Goal: Information Seeking & Learning: Learn about a topic

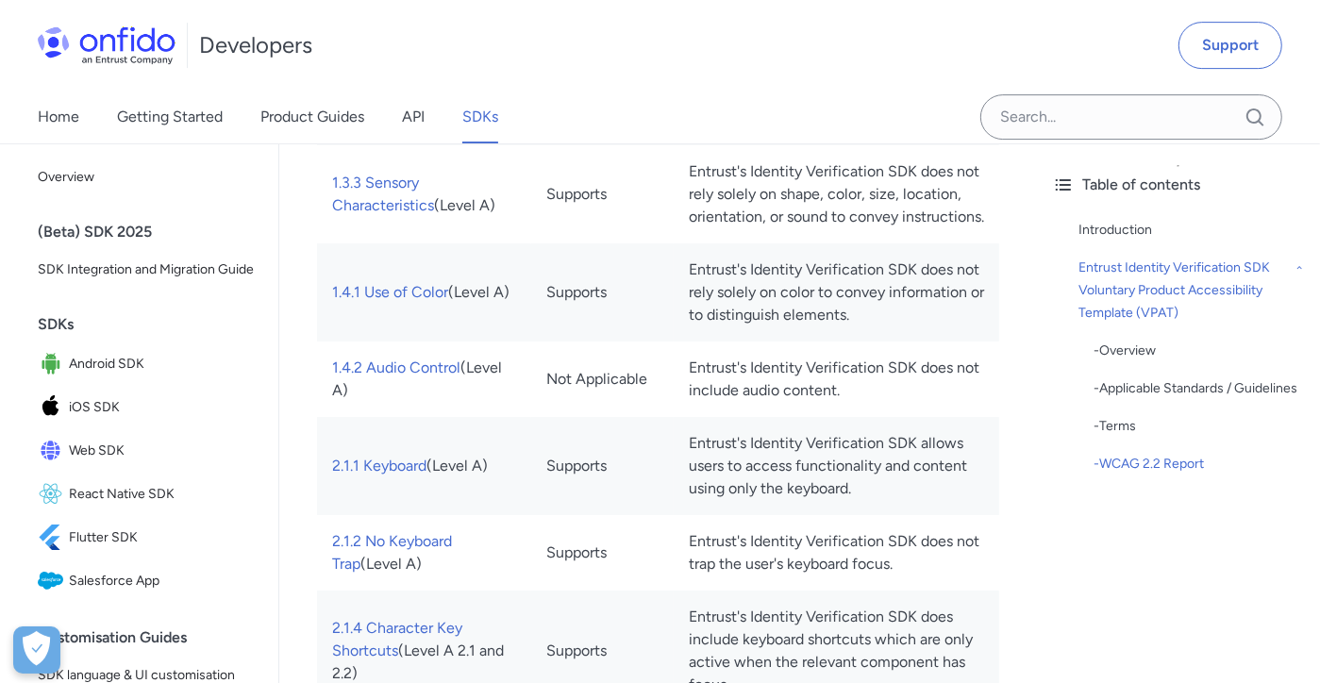
scroll to position [5208, 0]
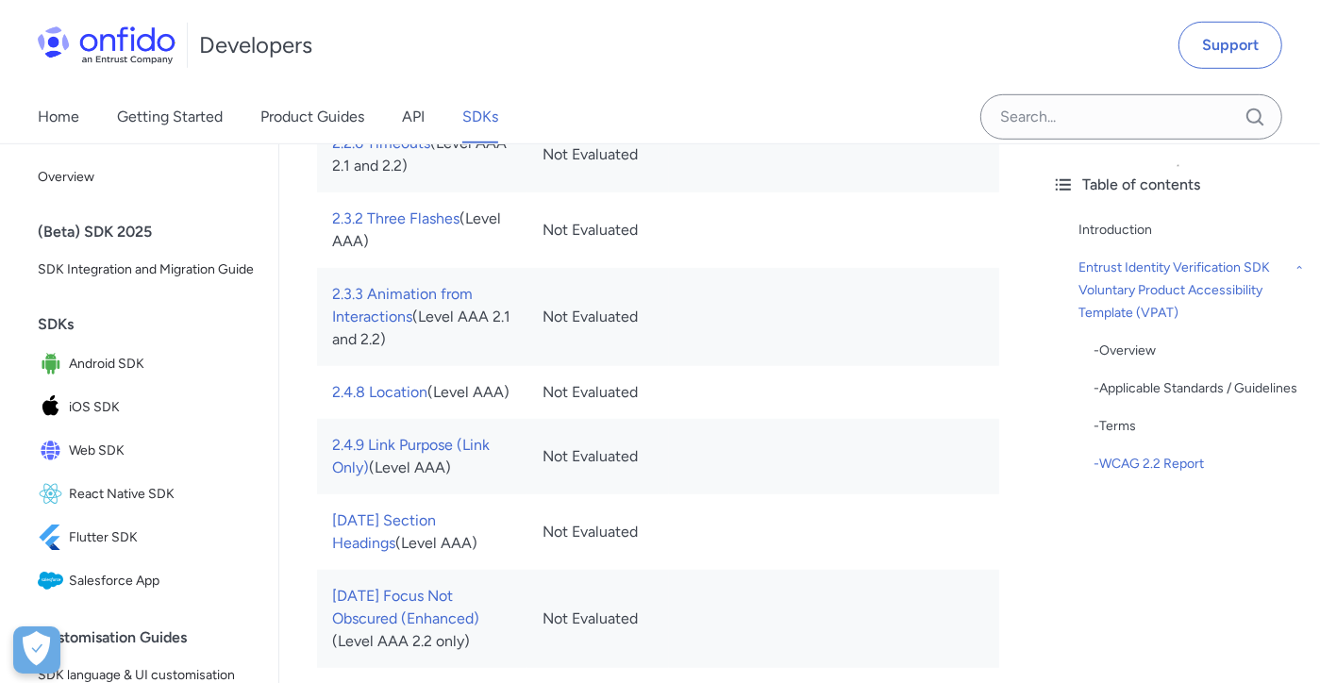
scroll to position [11412, 0]
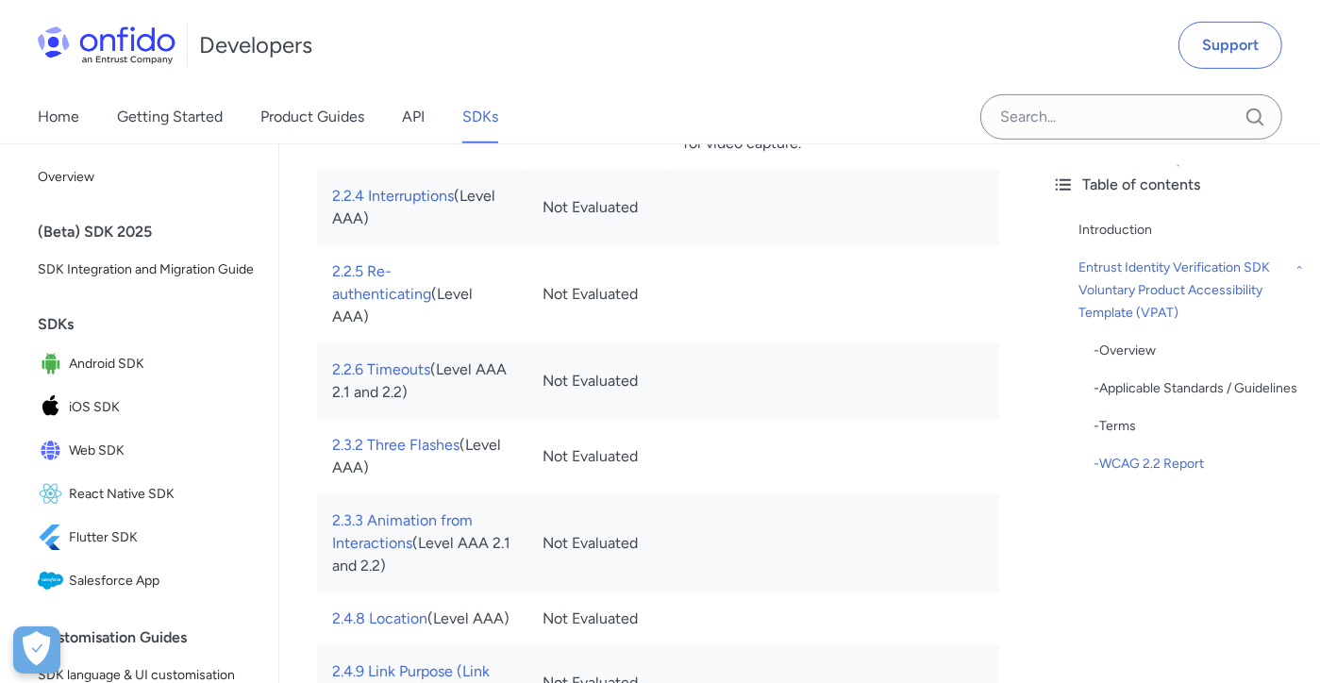
click at [576, 71] on div "Developers Support" at bounding box center [660, 45] width 1320 height 91
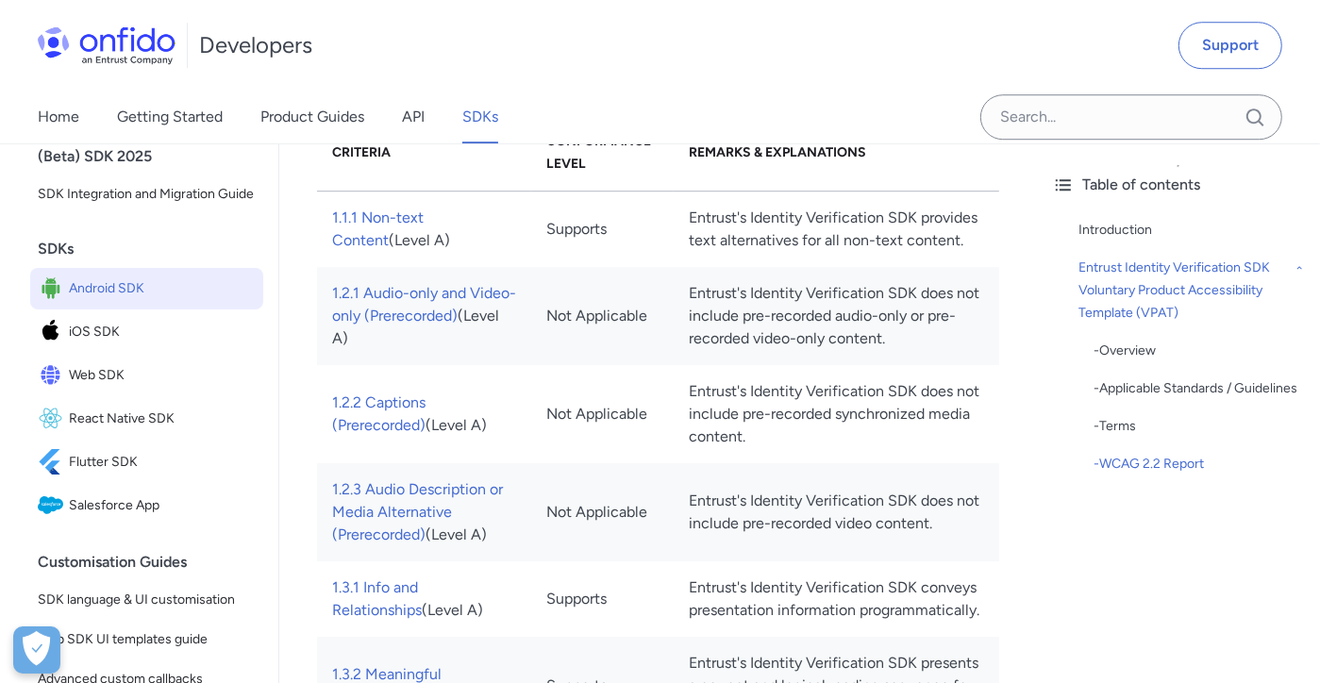
scroll to position [151, 0]
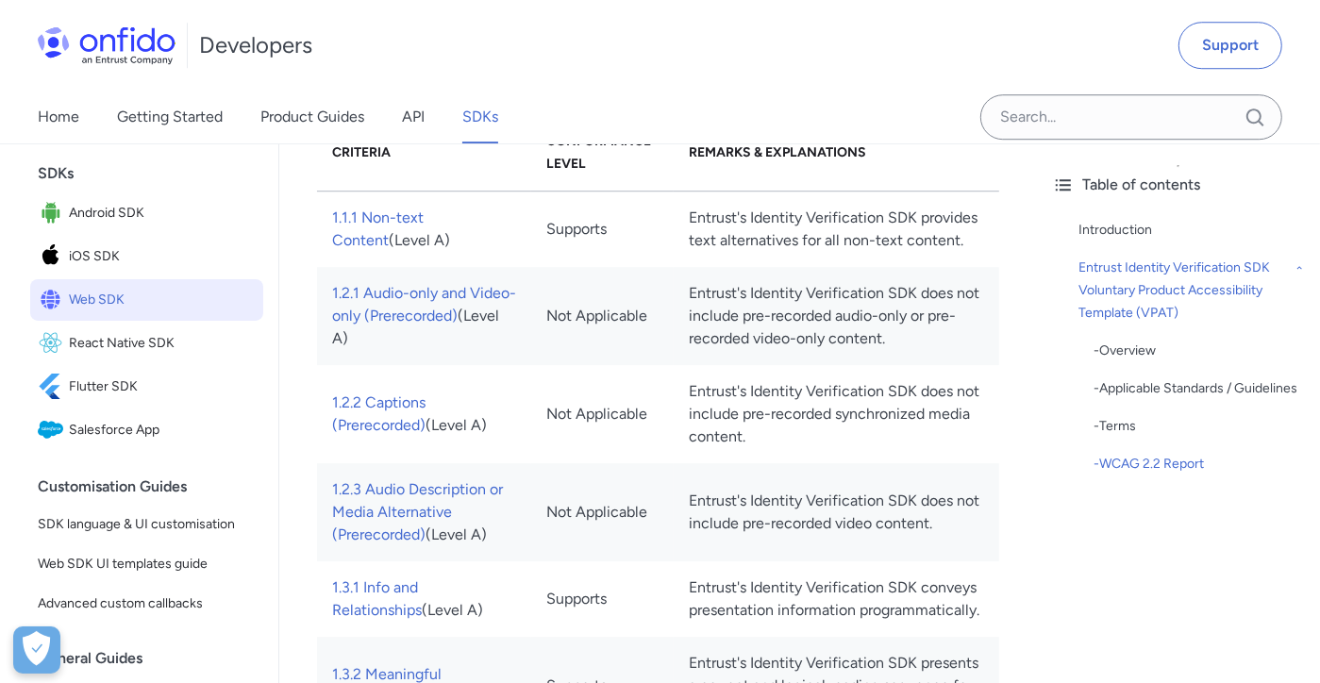
click at [66, 313] on img at bounding box center [53, 300] width 31 height 26
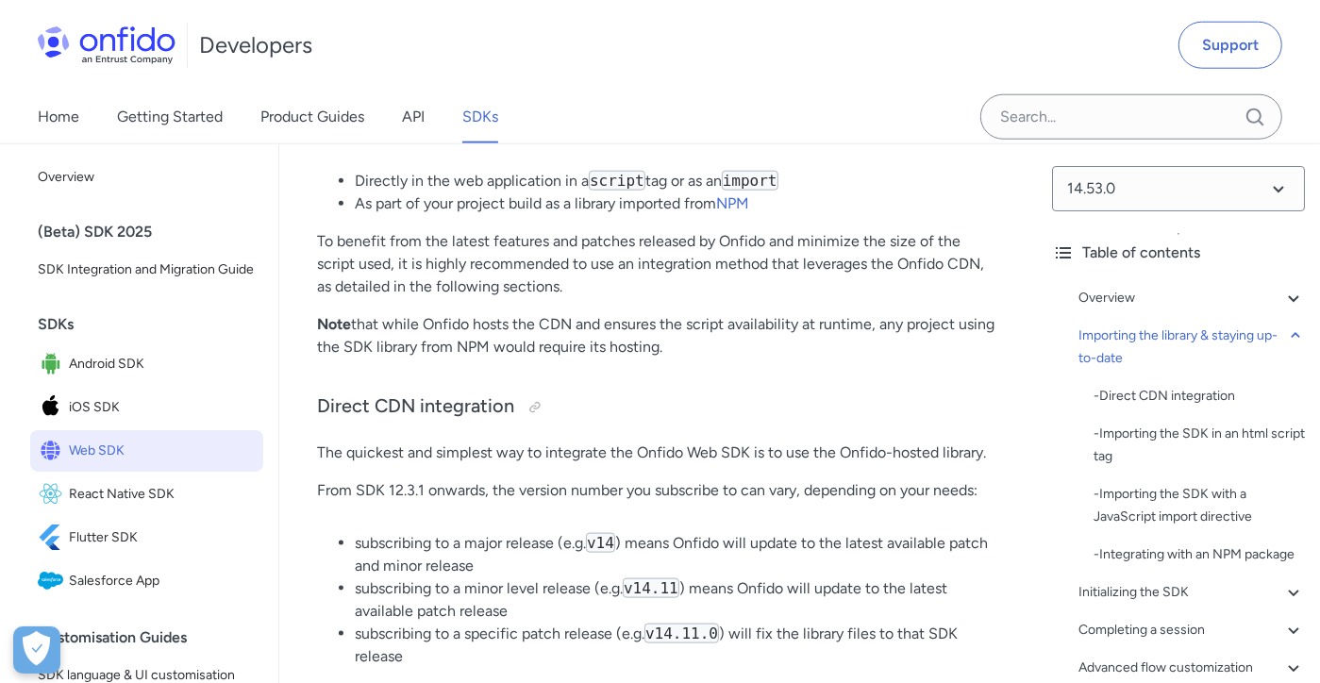
scroll to position [1359, 0]
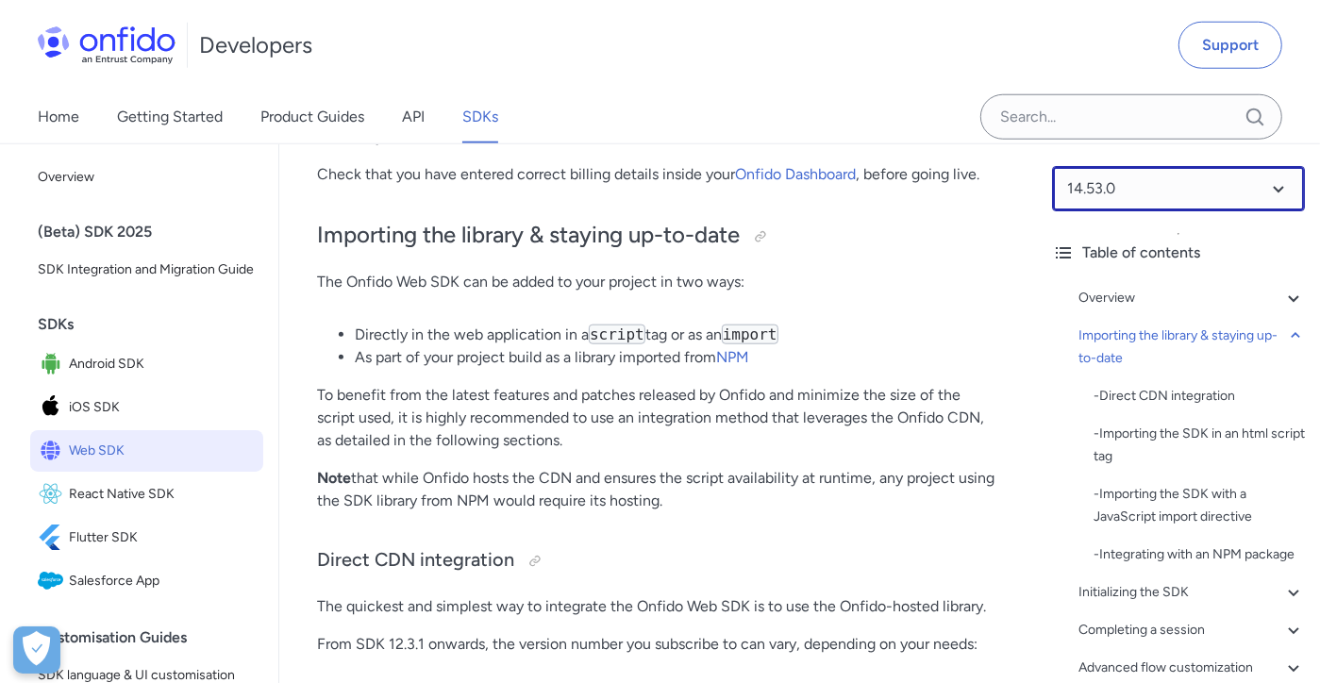
click at [1025, 194] on select at bounding box center [1178, 188] width 253 height 45
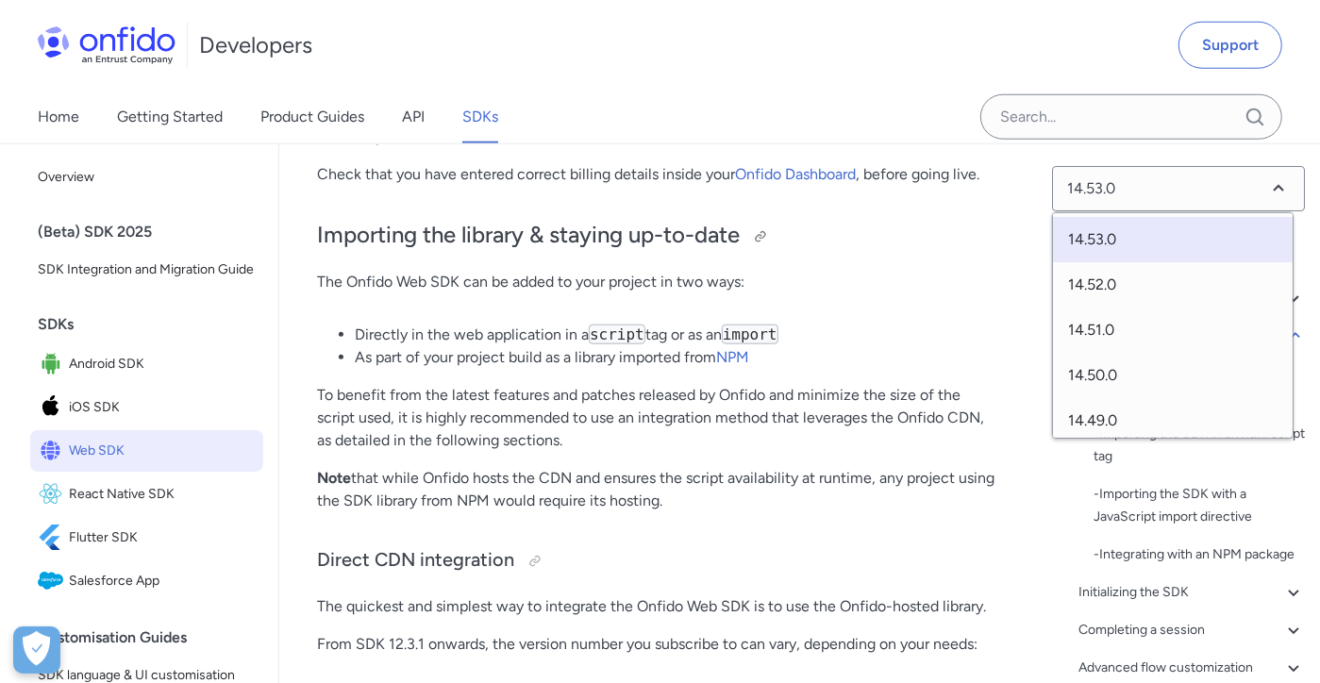
click at [978, 248] on h2 "Importing the library & staying up-to-date" at bounding box center [658, 236] width 682 height 32
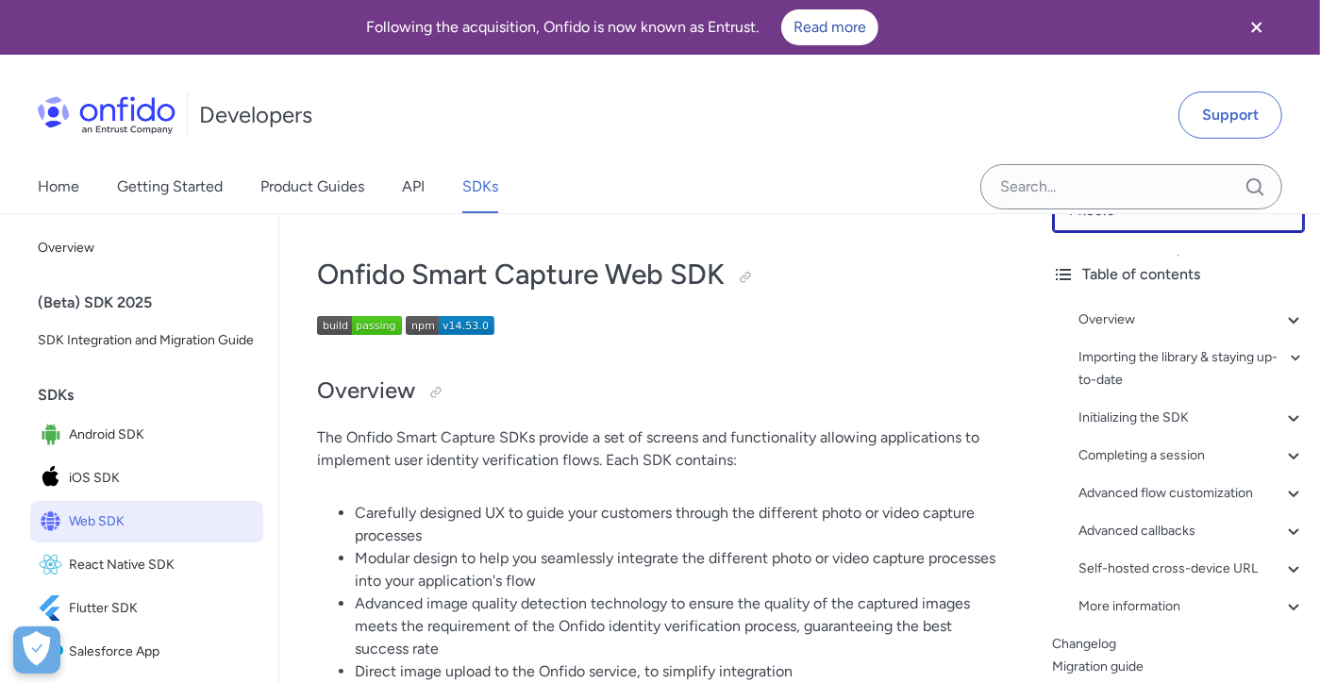
scroll to position [48, 0]
click at [851, 146] on div "Developers Support" at bounding box center [660, 115] width 1320 height 91
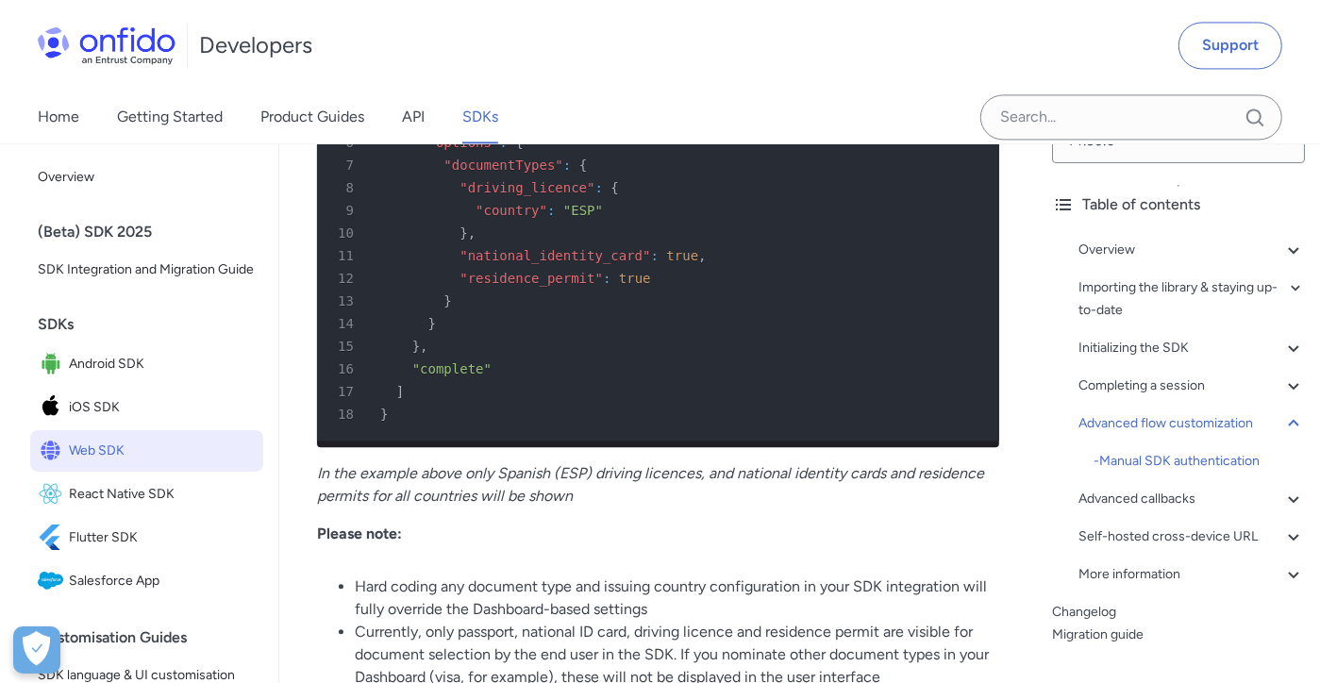
scroll to position [30425, 0]
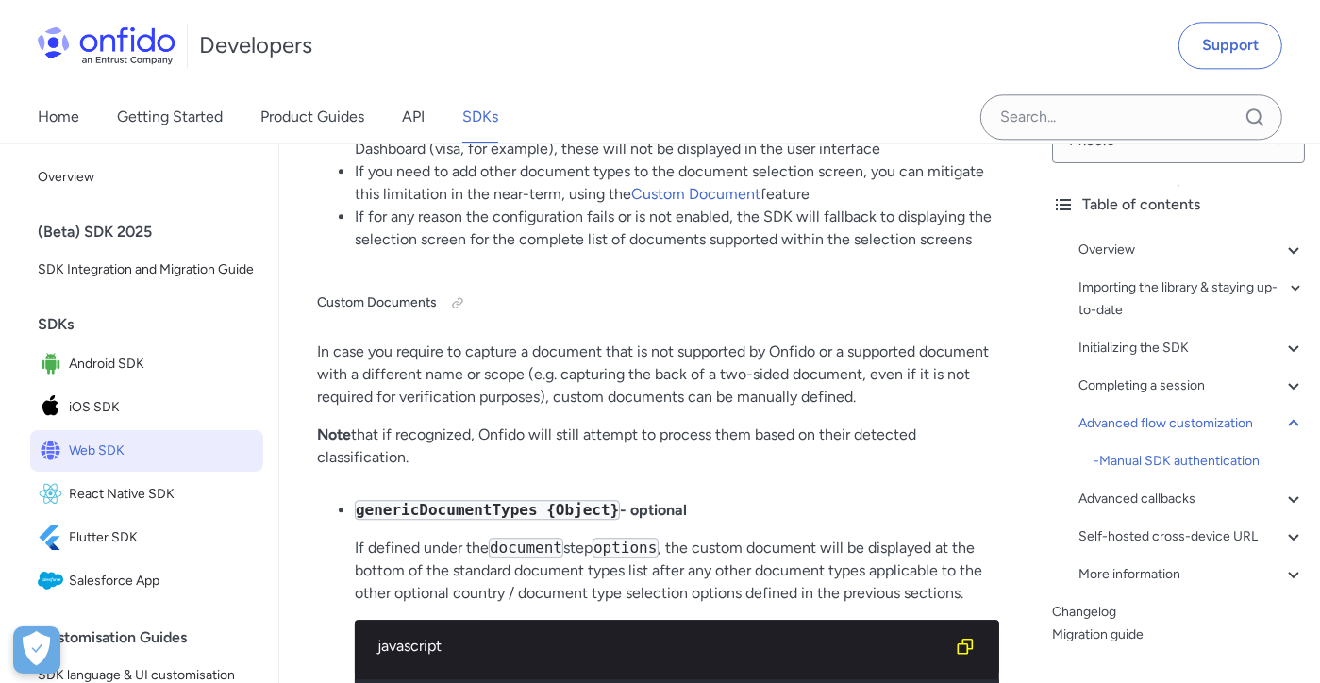
drag, startPoint x: 530, startPoint y: 529, endPoint x: 1053, endPoint y: 360, distance: 549.3
click at [1025, 360] on div "Overview - Environments and testing with the SDK - Going Live Importing the lib…" at bounding box center [1178, 416] width 253 height 370
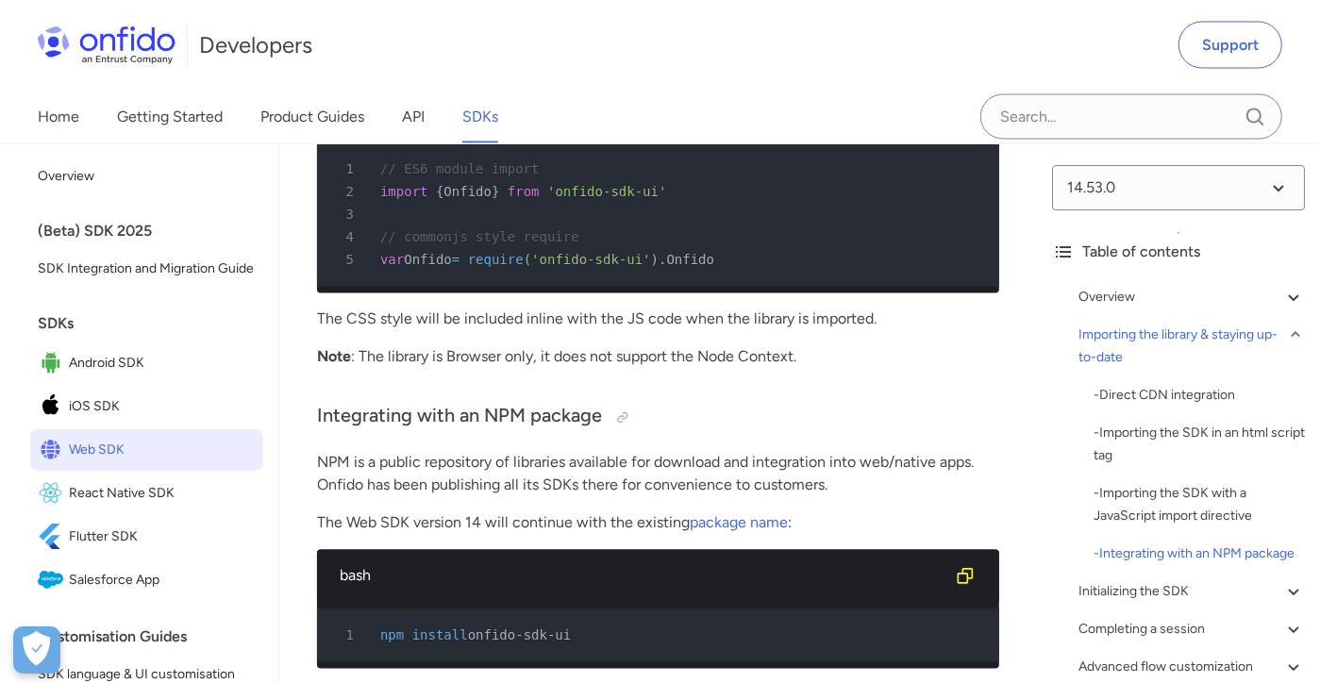
scroll to position [2336, 0]
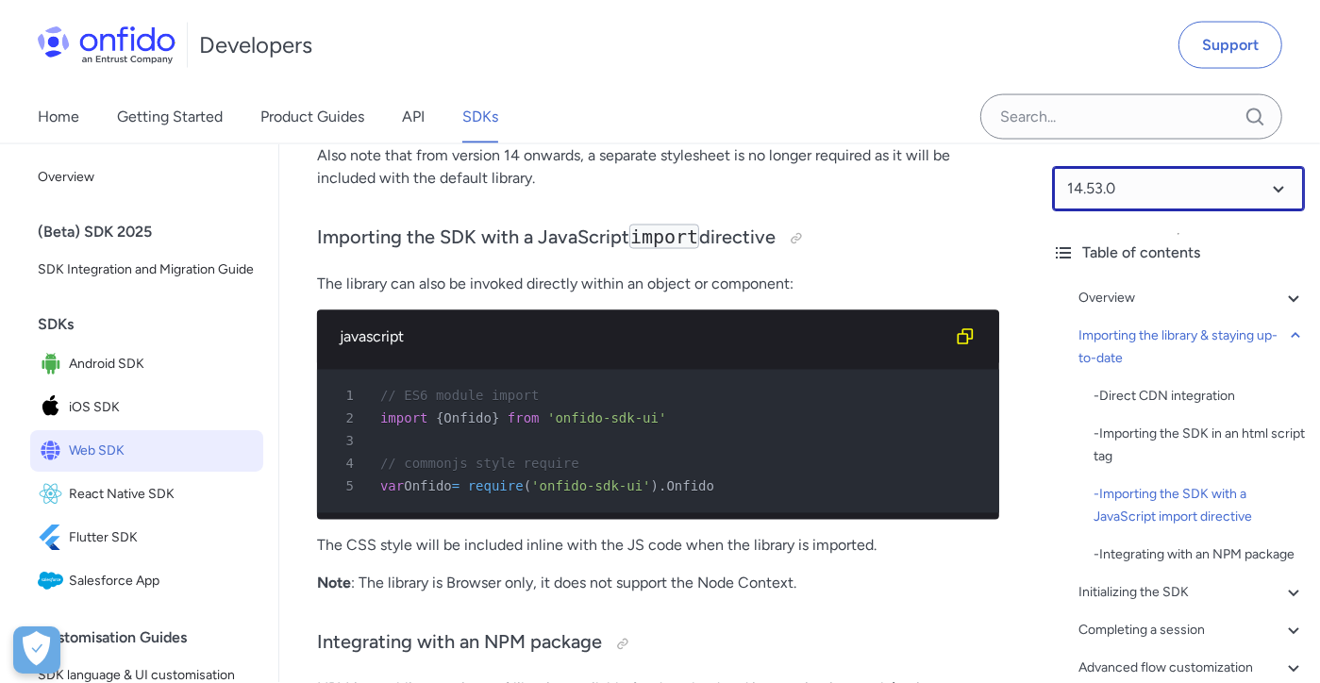
click at [1025, 187] on select at bounding box center [1178, 188] width 253 height 45
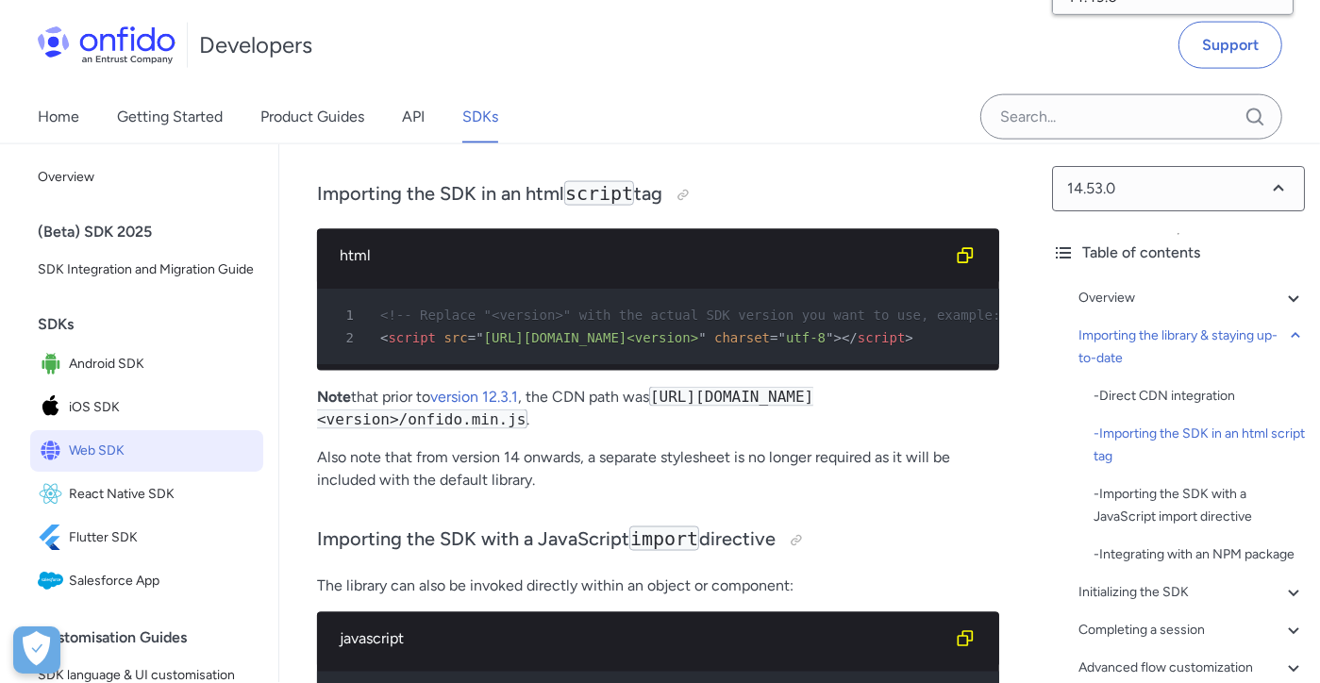
scroll to position [1808, 0]
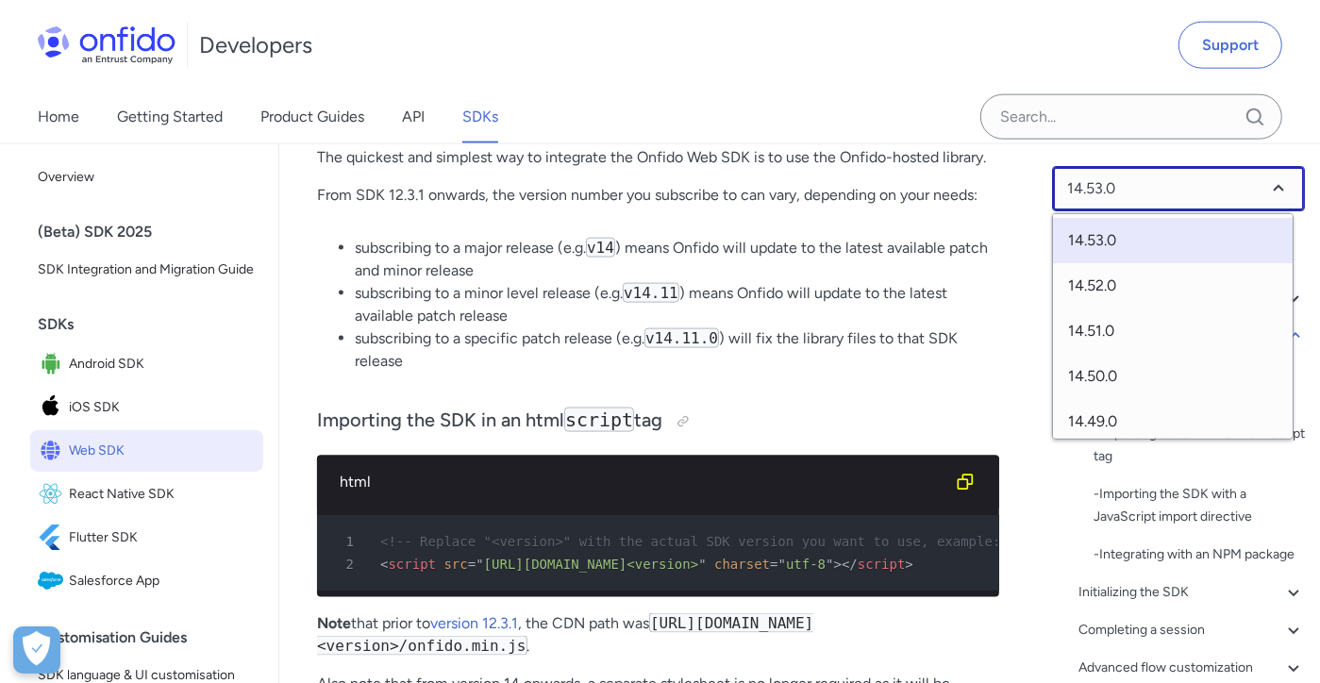
click at [1025, 188] on select at bounding box center [1178, 188] width 253 height 45
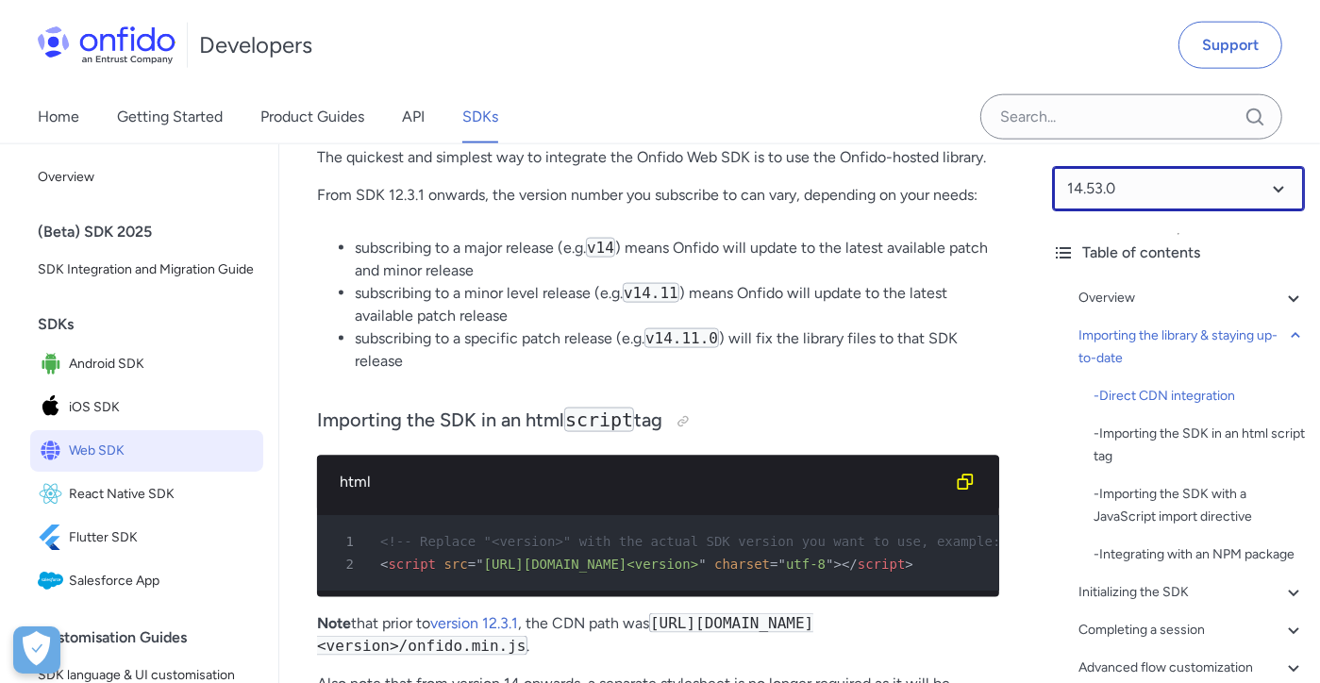
click at [1025, 182] on select at bounding box center [1178, 188] width 253 height 45
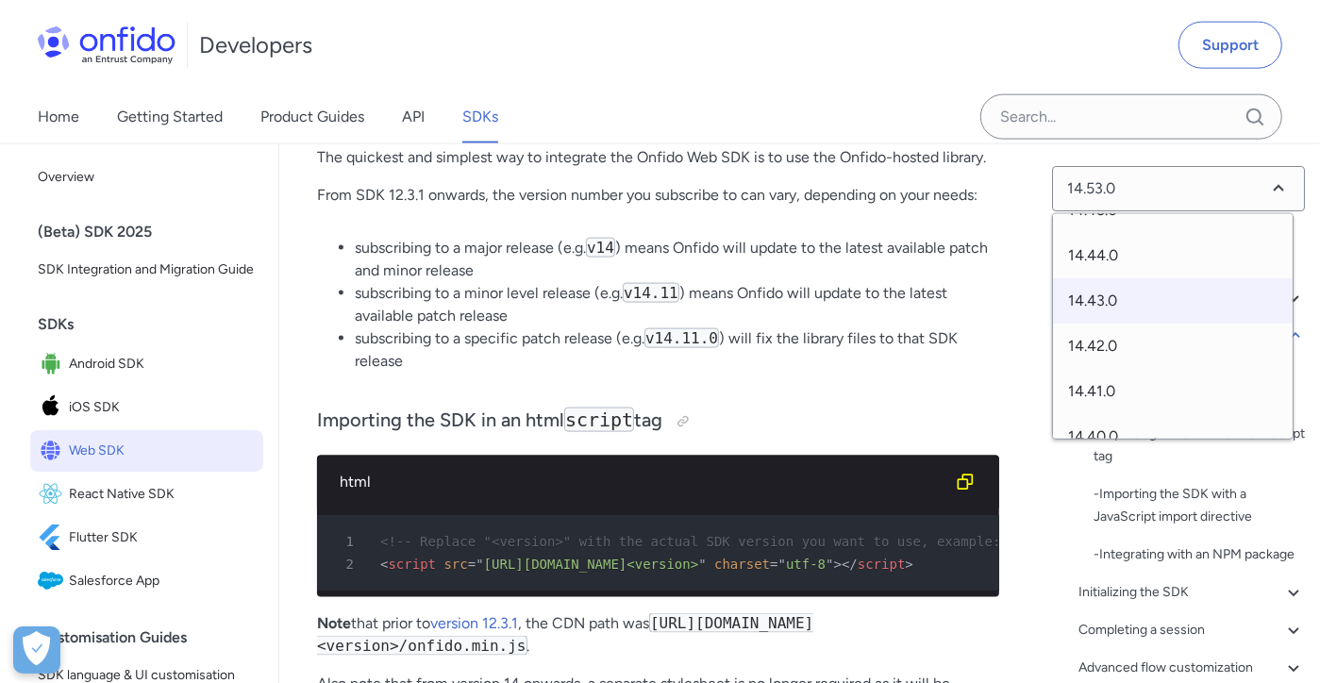
scroll to position [453, 0]
click at [1025, 290] on span "14.45.0" at bounding box center [1173, 285] width 240 height 45
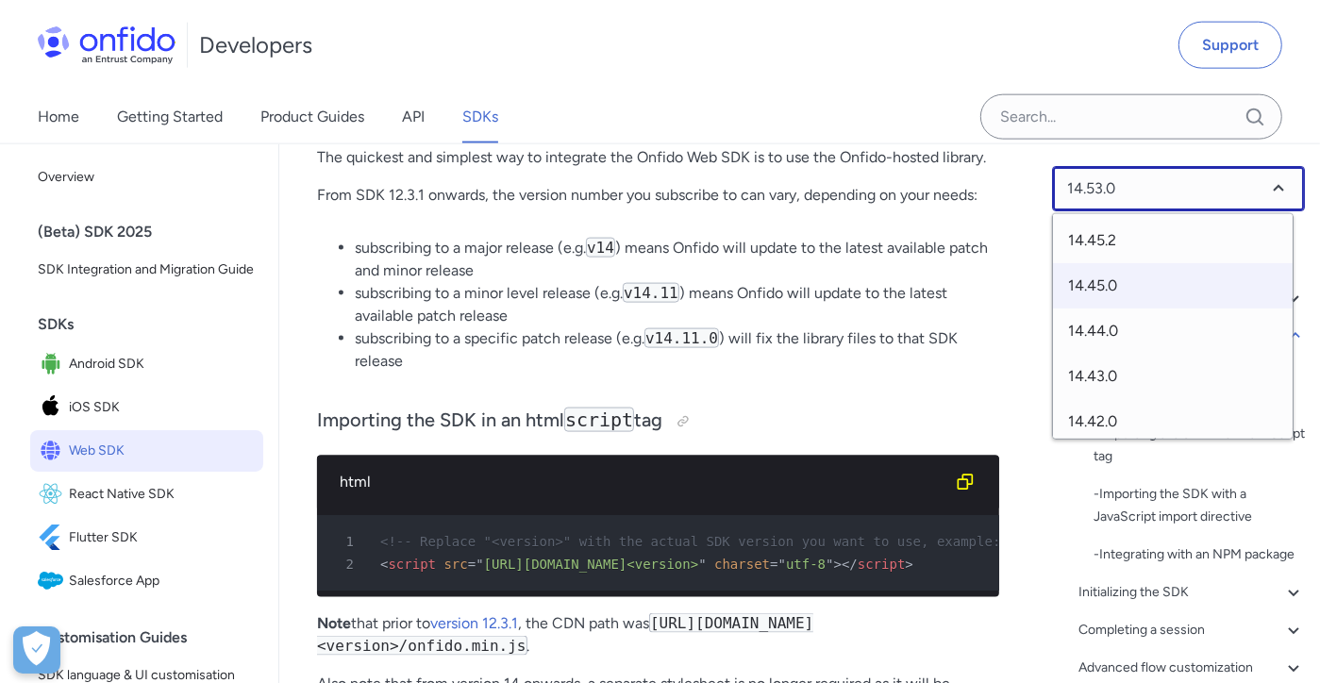
select select "14.45.0"
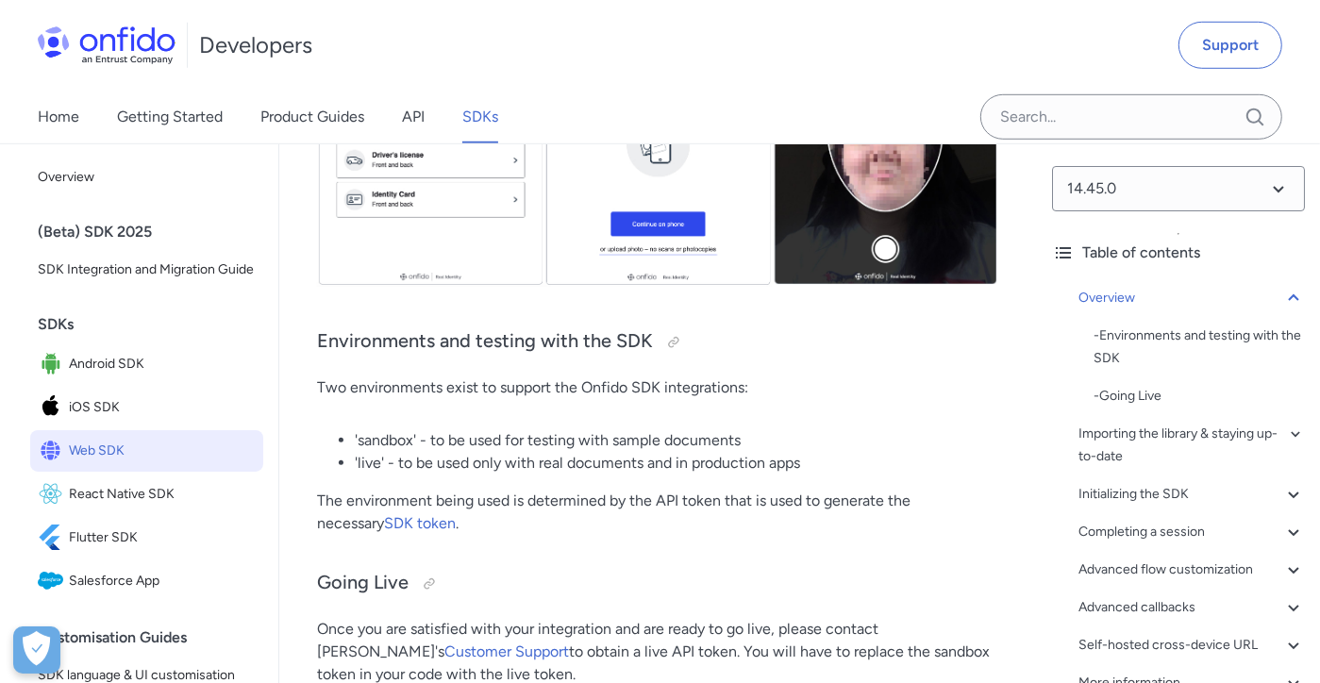
scroll to position [1057, 0]
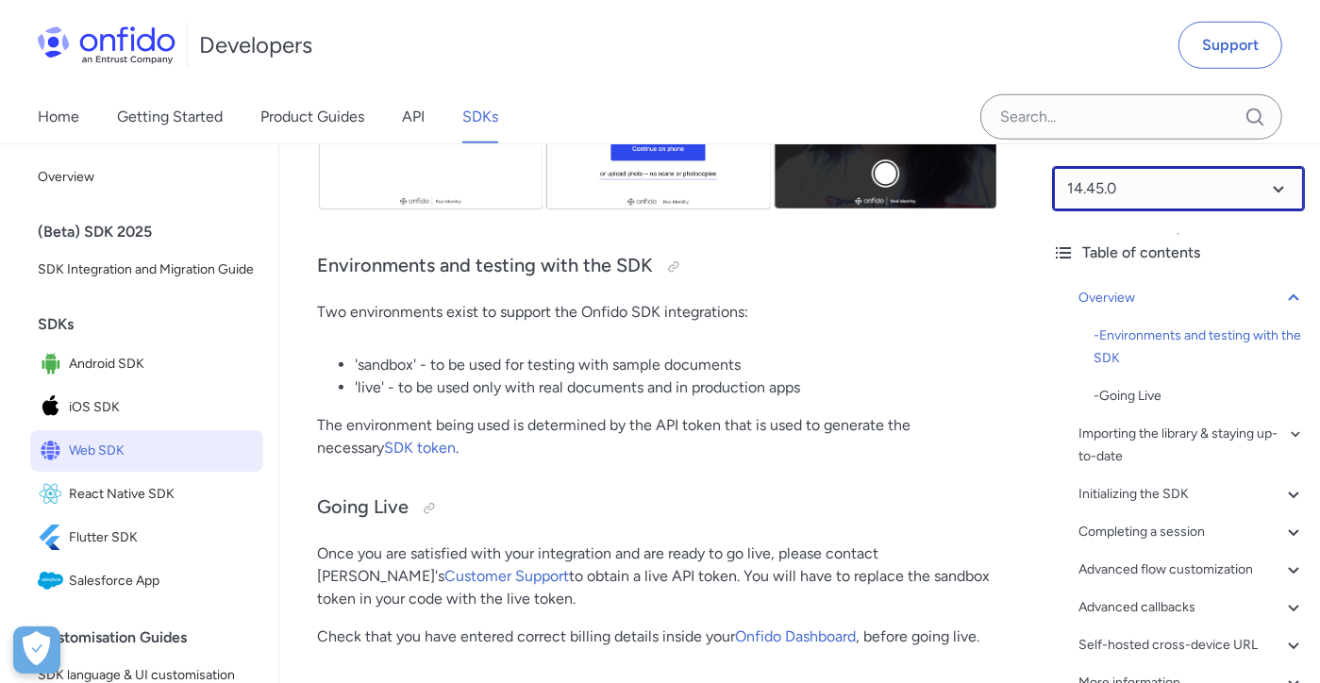
click at [1272, 185] on select at bounding box center [1178, 188] width 253 height 45
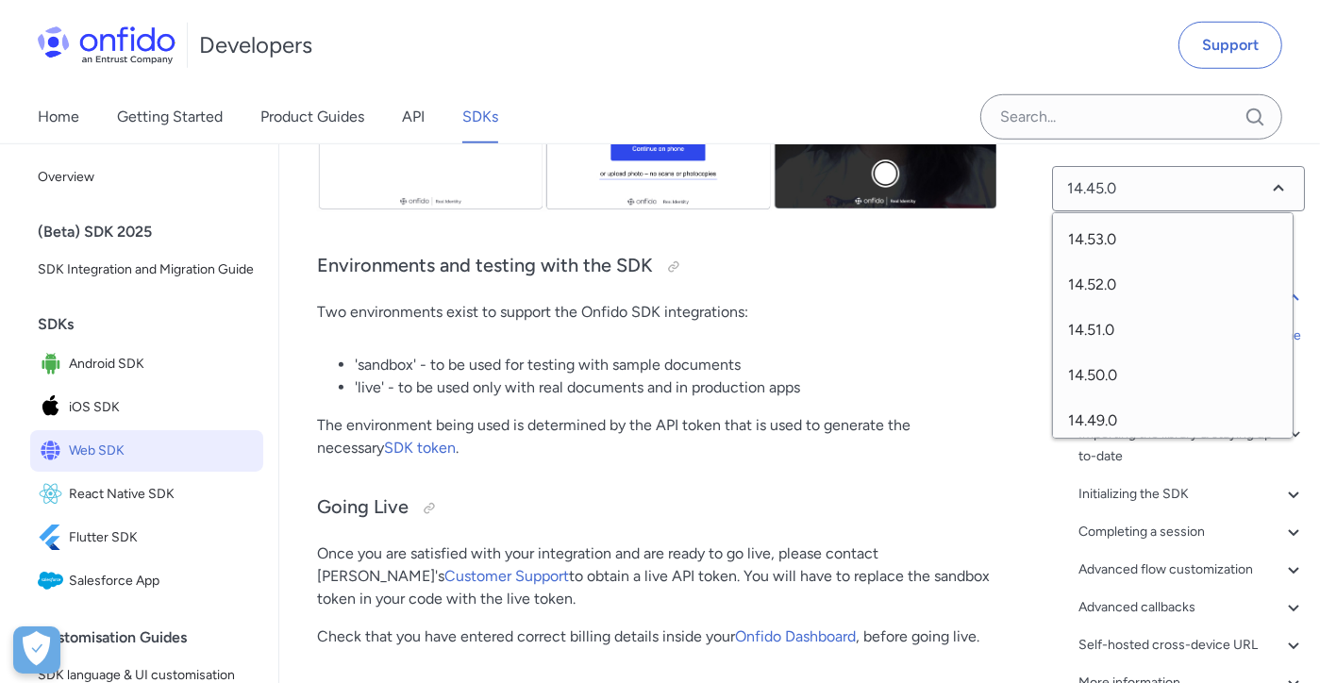
click at [560, 559] on p "Once you are satisfied with your integration and are ready to go live, please c…" at bounding box center [658, 577] width 682 height 68
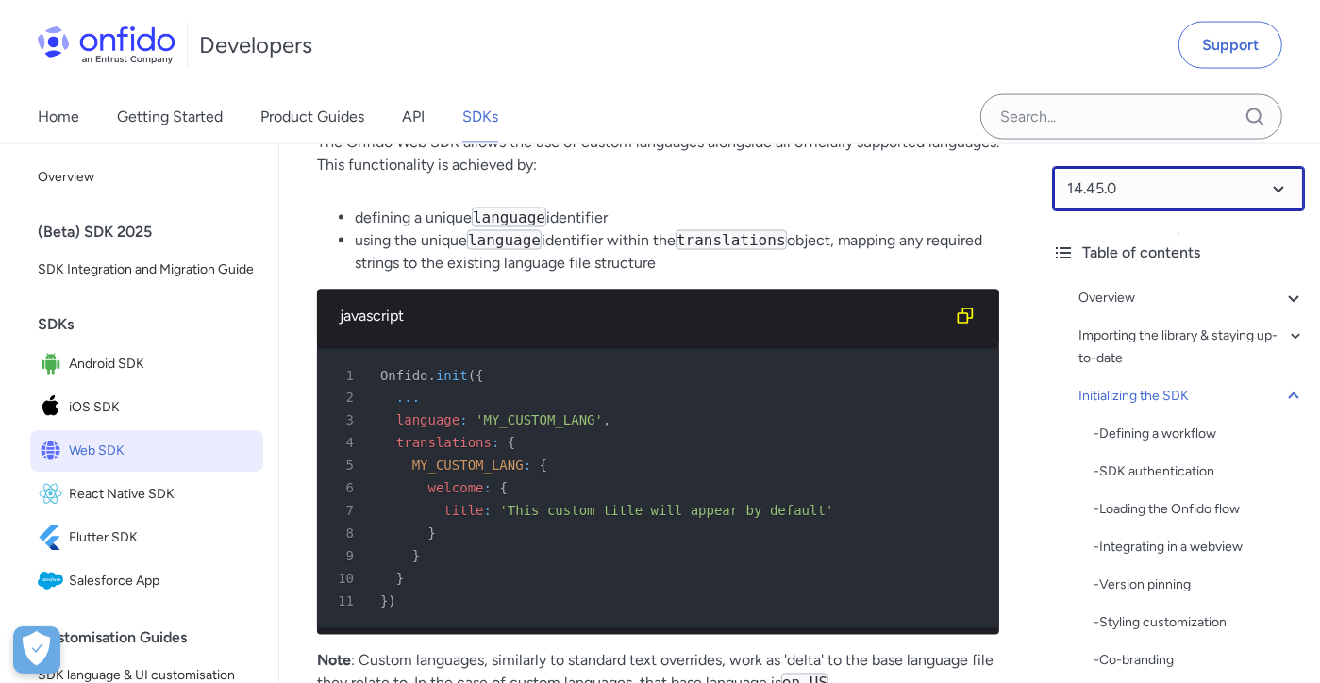
scroll to position [13436, 0]
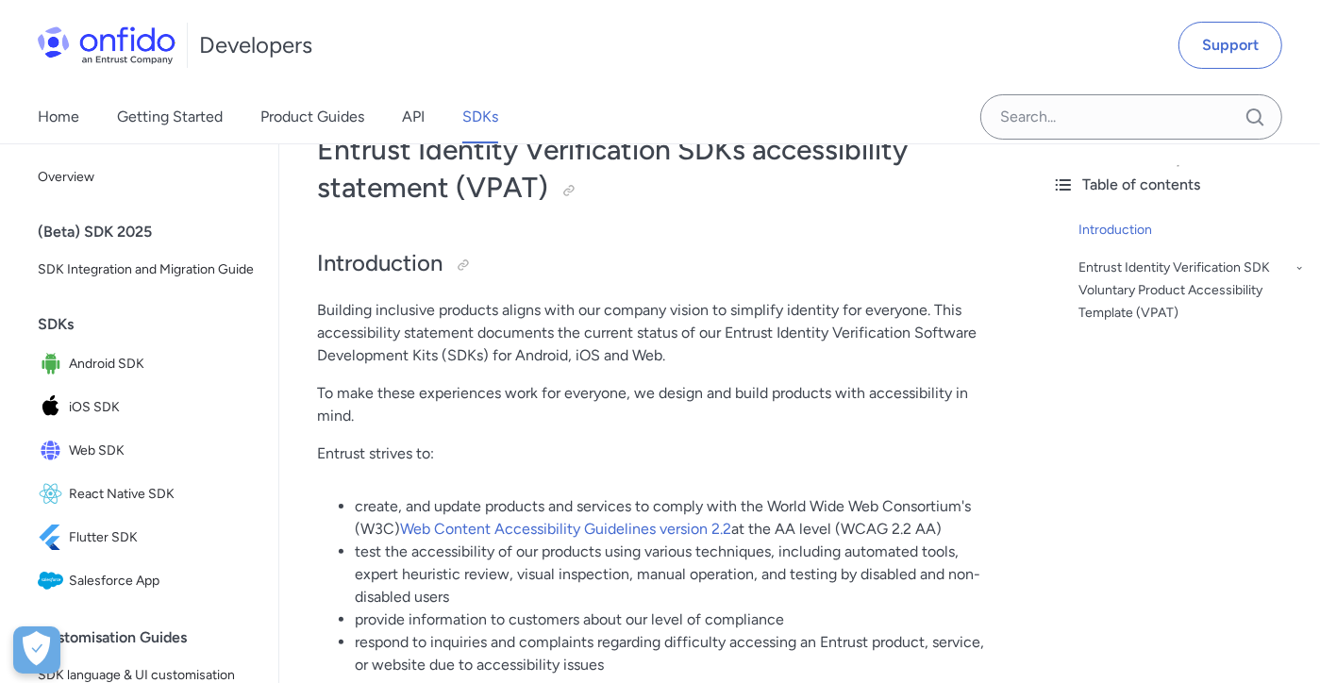
scroll to position [200, 0]
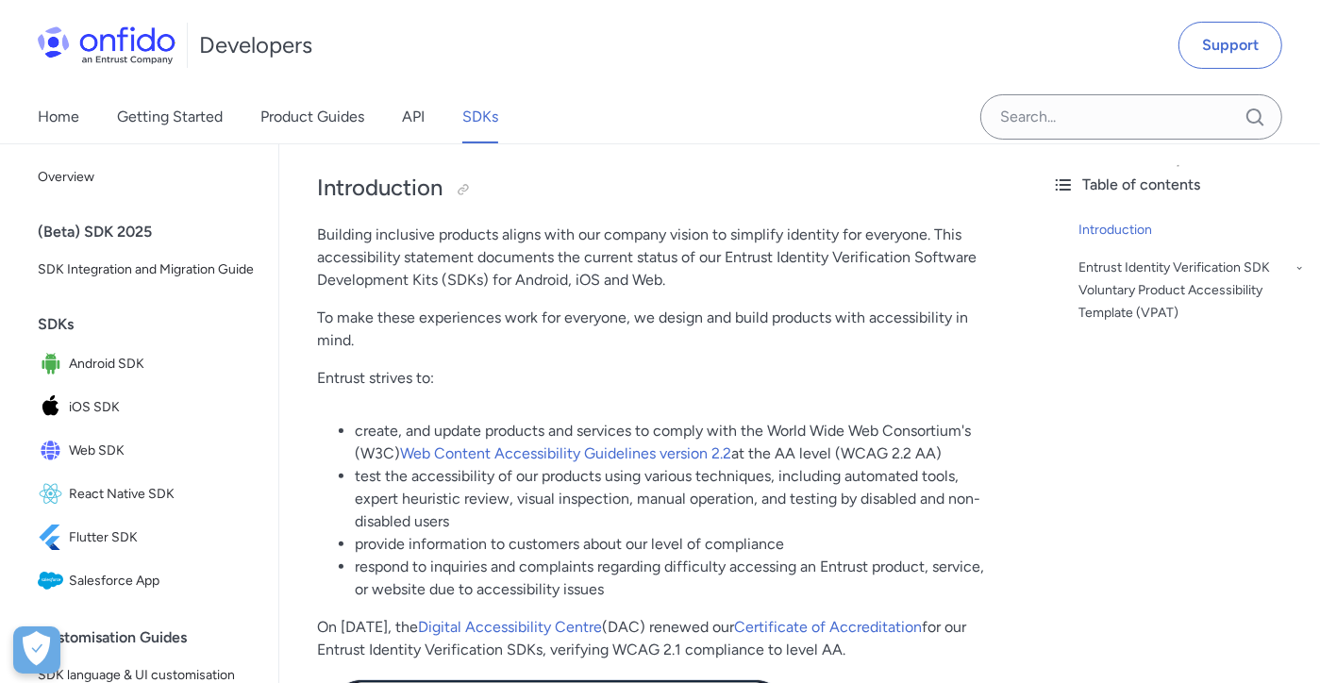
drag, startPoint x: 605, startPoint y: 499, endPoint x: 502, endPoint y: 350, distance: 181.1
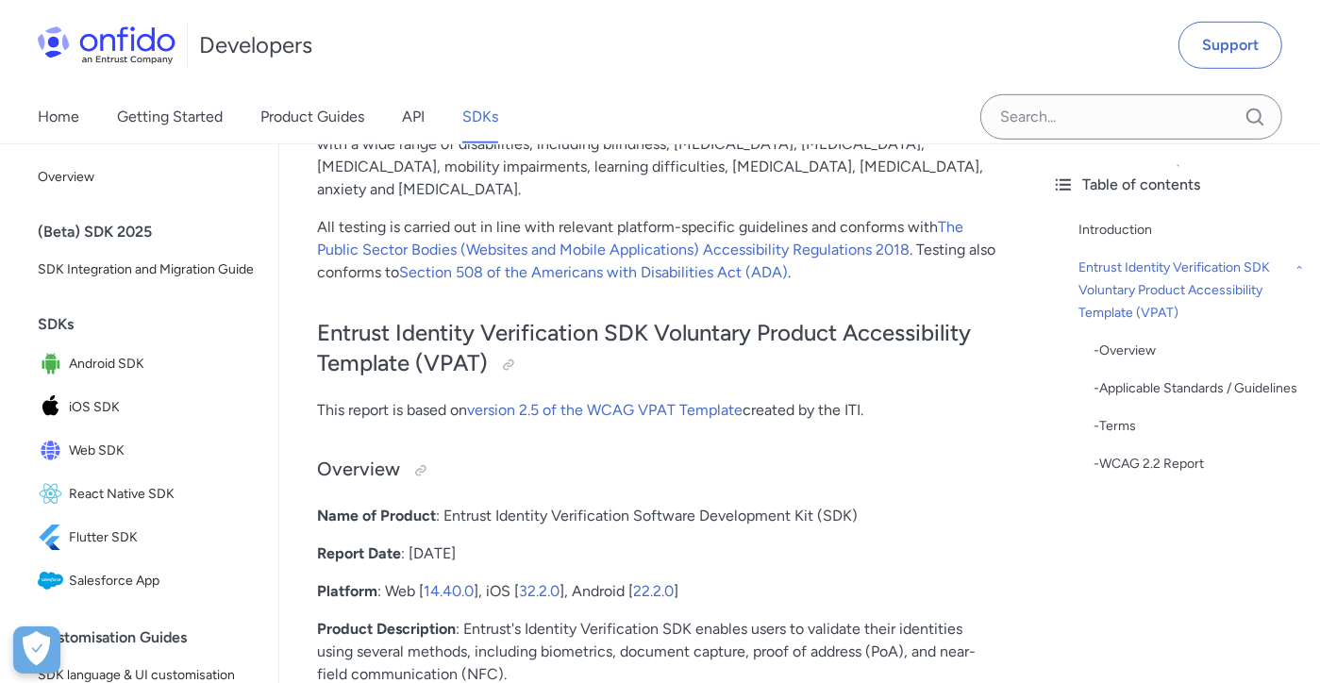
scroll to position [1181, 0]
